Goal: Task Accomplishment & Management: Complete application form

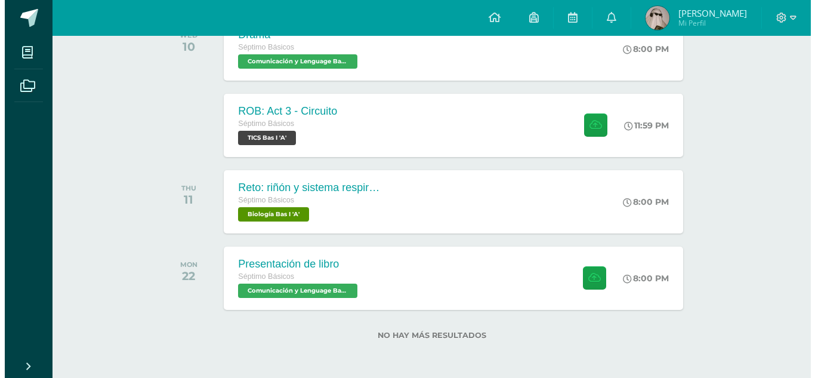
scroll to position [218, 0]
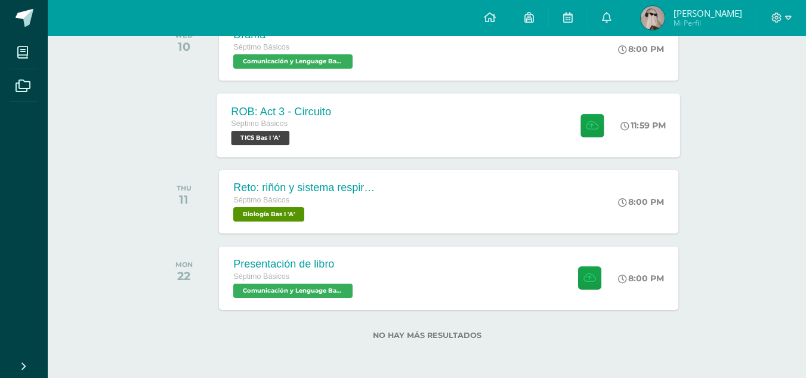
click at [395, 131] on div "ROB: Act 3 - Circuito Séptimo Básicos TICS Bas I 'A' 11:59 PM ROB: Act 3 - Circ…" at bounding box center [449, 125] width 464 height 64
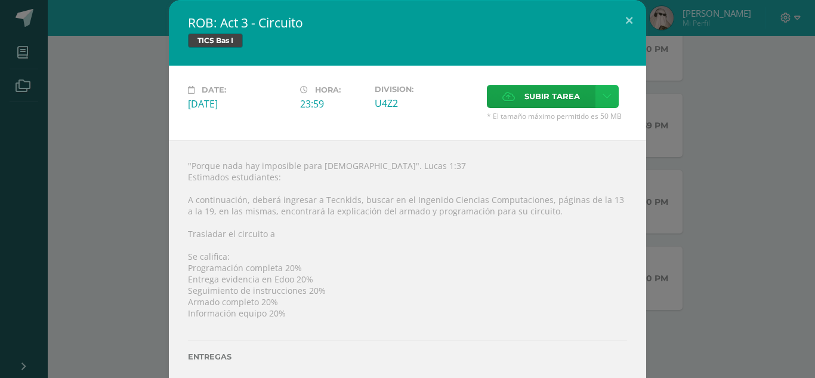
click at [597, 92] on link at bounding box center [607, 96] width 23 height 23
click at [515, 96] on label "Subir tarea" at bounding box center [541, 96] width 109 height 23
click at [0, 0] on input "Subir tarea" at bounding box center [0, 0] width 0 height 0
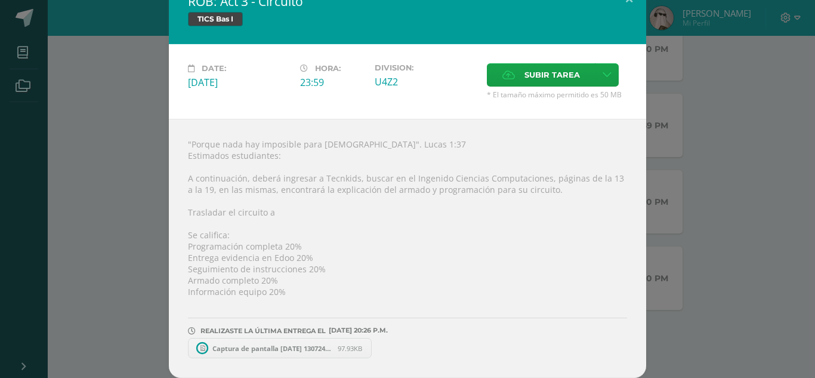
scroll to position [21, 0]
click at [297, 349] on span "Captura de pantalla [DATE] 130724.png" at bounding box center [272, 348] width 131 height 9
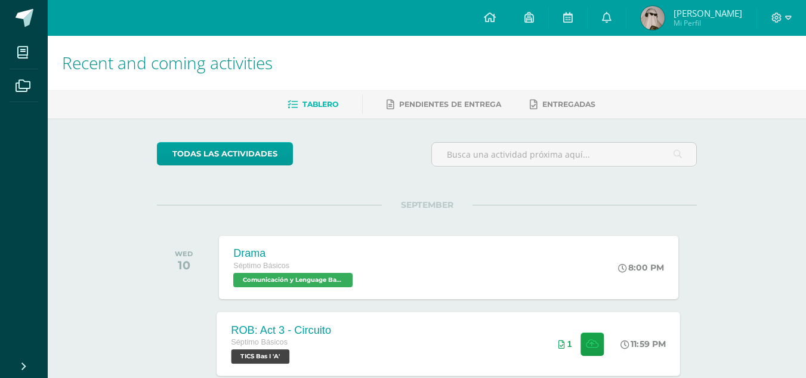
click at [491, 340] on div "ROB: Act 3 - Circuito Séptimo Básicos TICS Bas I 'A' 11:59 PM 1 ROB: Act 3 - Ci…" at bounding box center [449, 344] width 464 height 64
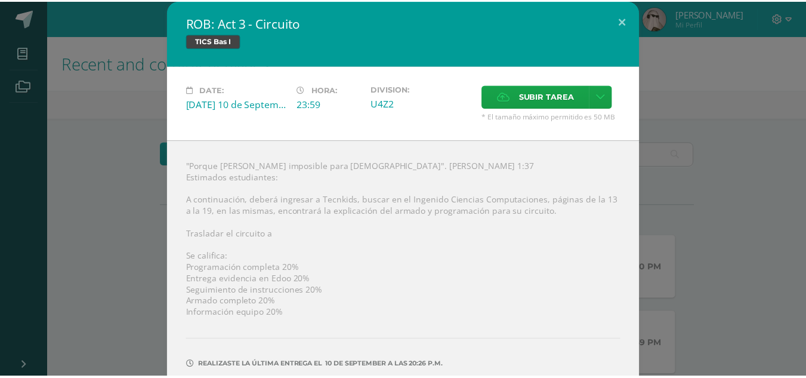
scroll to position [51, 0]
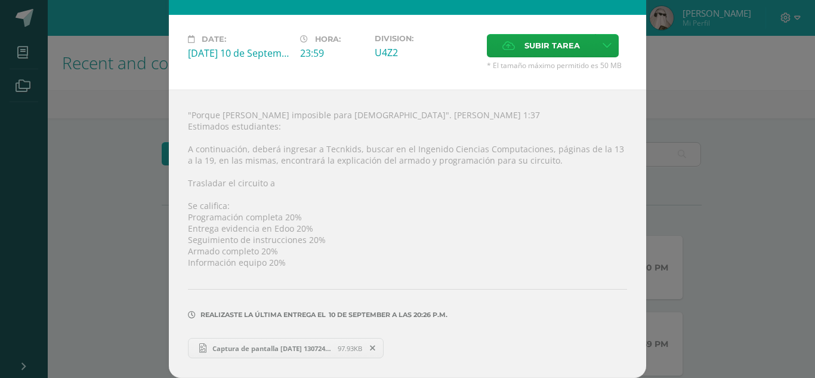
click at [330, 349] on span "Captura de pantalla [DATE] 130724.png" at bounding box center [272, 348] width 131 height 9
click at [754, 184] on div "ROB: Act 3 - Circuito TICS Bas I Date: [DATE] 10 de September Hora: 23:59 Divis…" at bounding box center [408, 163] width 806 height 429
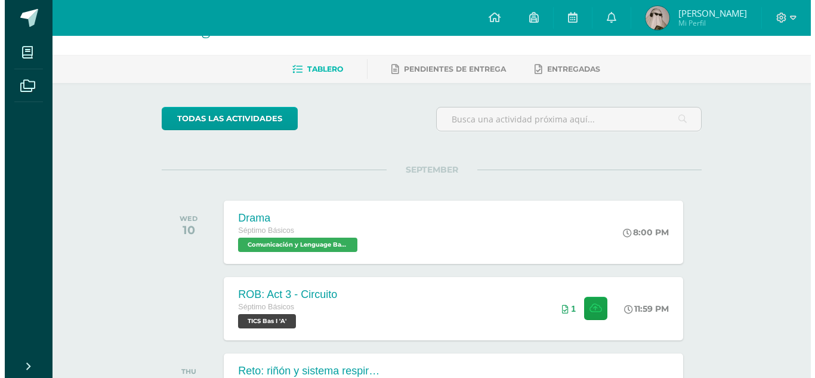
scroll to position [218, 0]
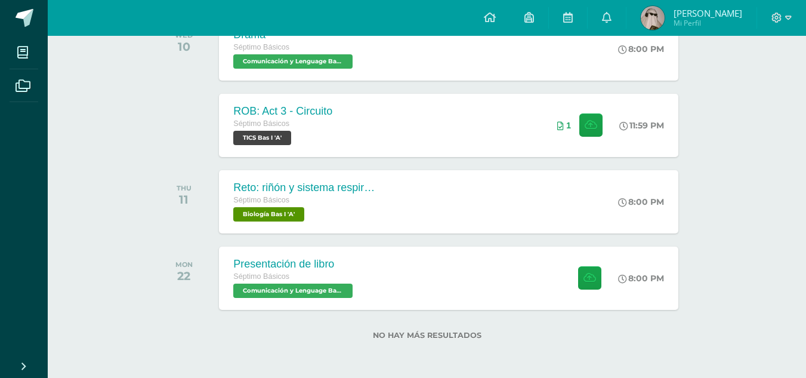
click at [560, 311] on div "MON 22 Presentación de libro Séptimo Básicos Comunicación y Lenguage Bas I 'A' …" at bounding box center [427, 278] width 540 height 67
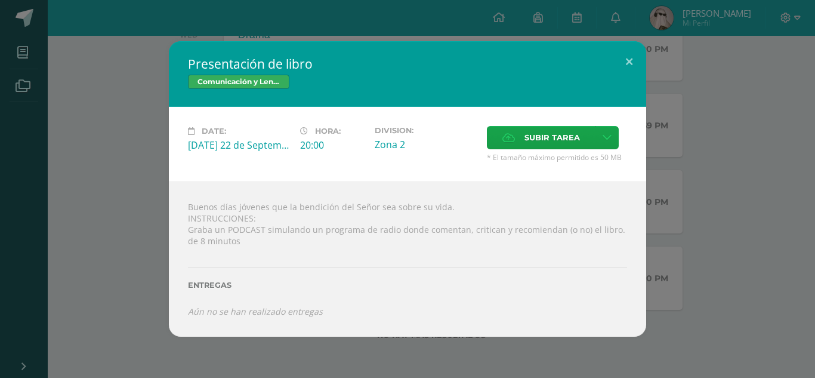
click at [635, 124] on div "Date: [DATE] 22 de September Hora: 20:00 Division: Zona 2 Subir tarea Cancel" at bounding box center [408, 144] width 478 height 75
click at [633, 64] on button at bounding box center [629, 61] width 34 height 41
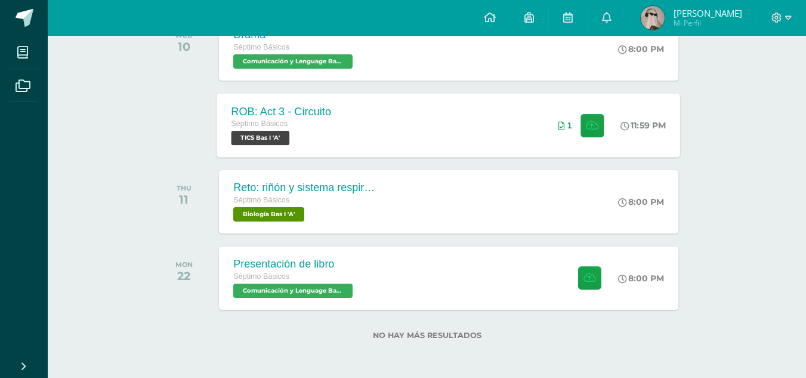
click at [478, 137] on div "ROB: Act 3 - Circuito Séptimo Básicos TICS Bas I 'A' 11:59 PM 1 ROB: Act 3 - Ci…" at bounding box center [449, 125] width 464 height 64
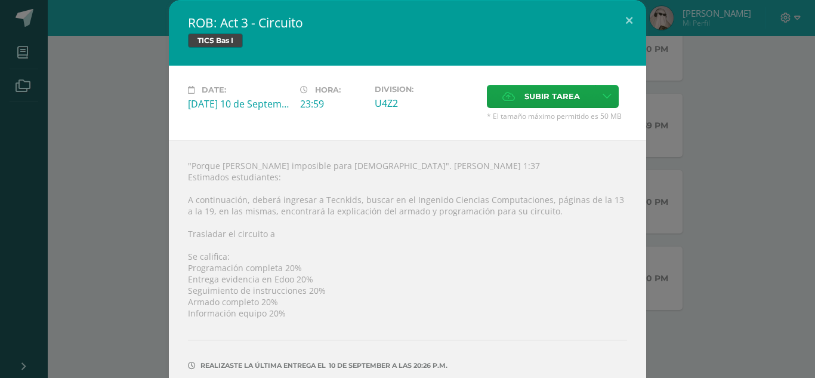
scroll to position [51, 0]
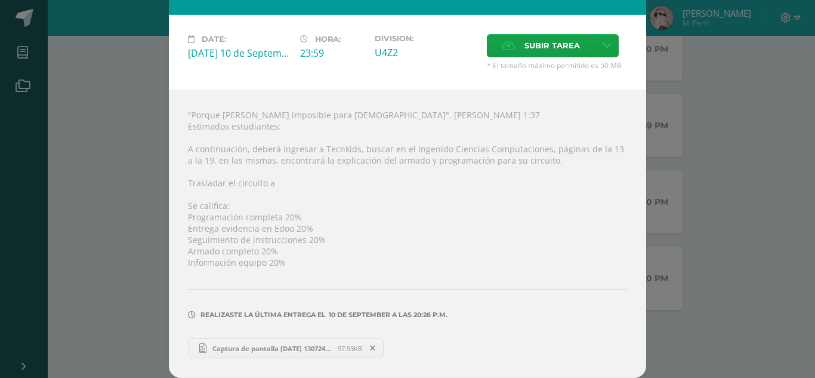
click at [370, 350] on icon at bounding box center [372, 348] width 5 height 8
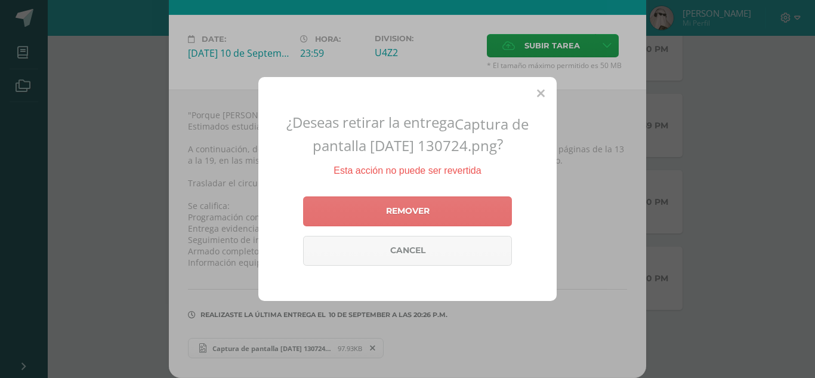
click at [454, 207] on link "Remover" at bounding box center [407, 211] width 209 height 30
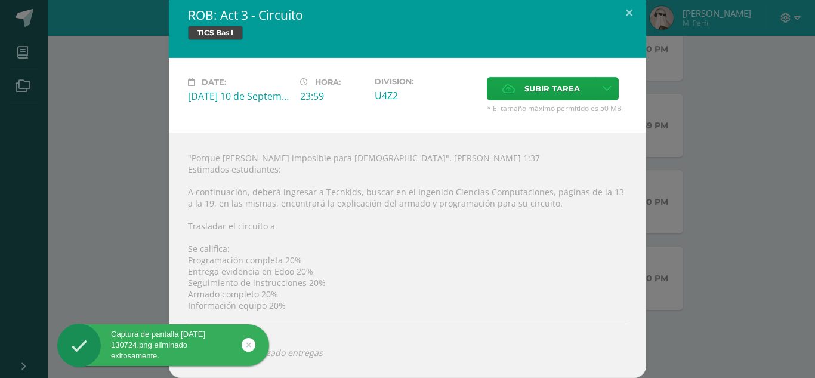
scroll to position [8, 0]
click at [642, 3] on button at bounding box center [629, 12] width 34 height 41
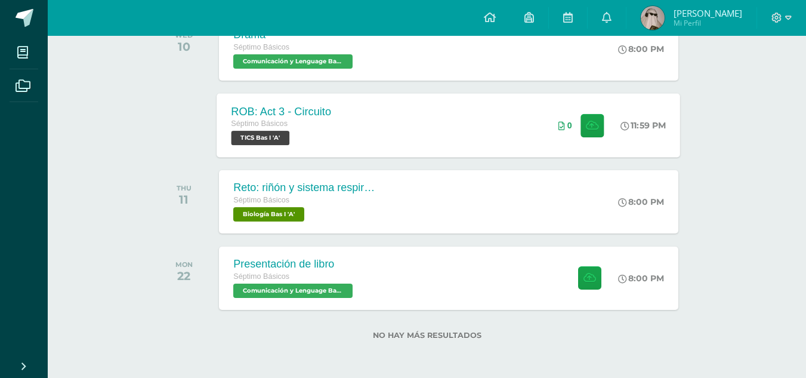
click at [314, 134] on div "Séptimo Básicos TICS Bas I 'A'" at bounding box center [282, 131] width 100 height 27
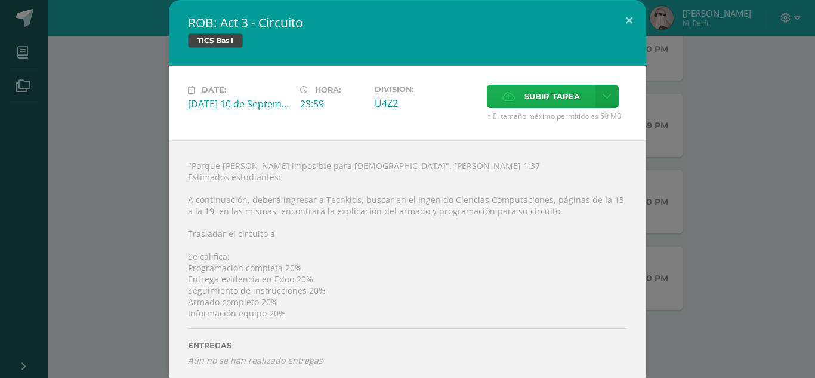
click at [510, 94] on icon at bounding box center [509, 97] width 13 height 8
click at [0, 0] on input "Subir tarea" at bounding box center [0, 0] width 0 height 0
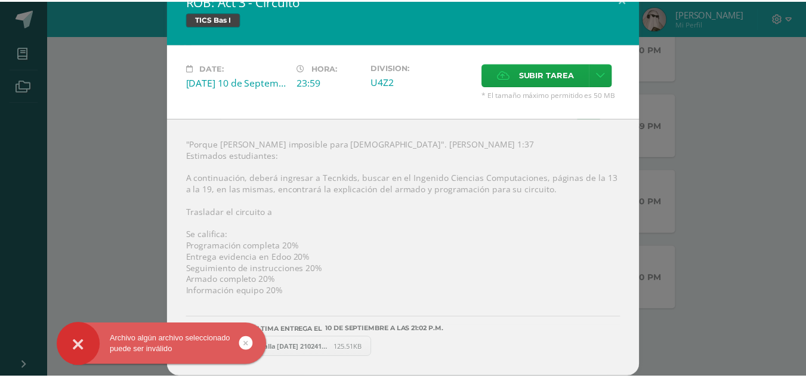
scroll to position [21, 0]
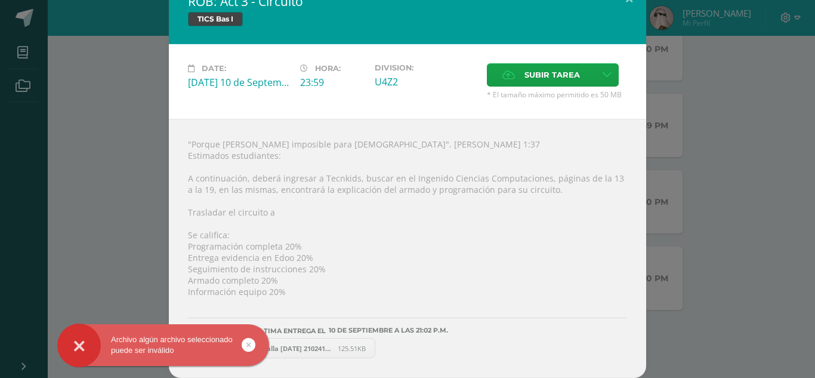
click at [307, 347] on span "Captura de pantalla [DATE] 210241.png" at bounding box center [272, 348] width 131 height 9
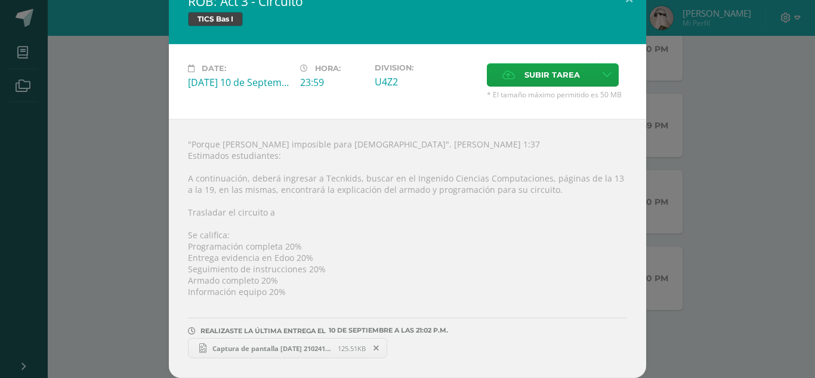
click at [289, 347] on span "Captura de pantalla [DATE] 210241.png" at bounding box center [272, 348] width 131 height 9
